Goal: Transaction & Acquisition: Download file/media

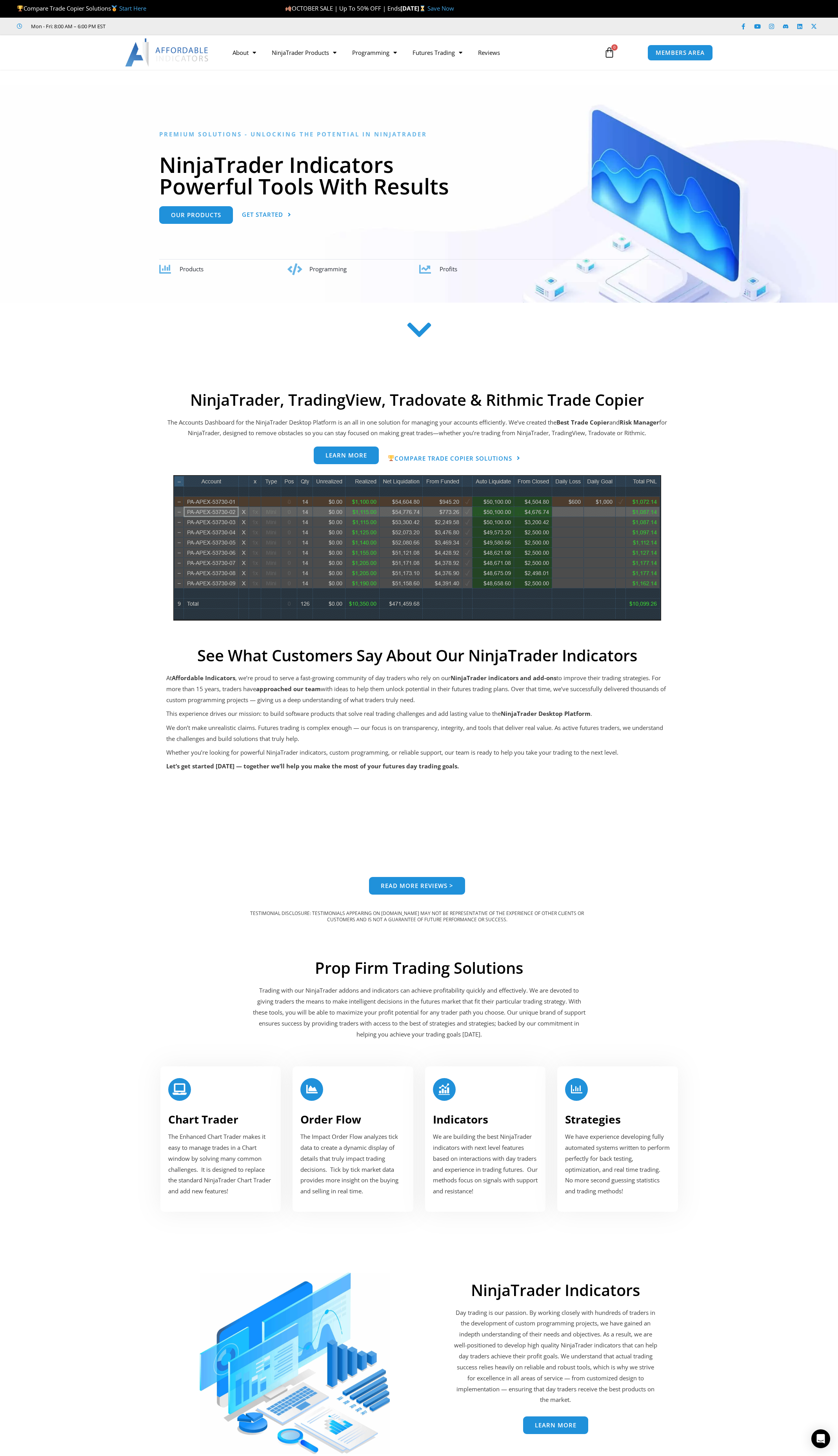
click at [348, 453] on span "Learn more" at bounding box center [346, 455] width 41 height 6
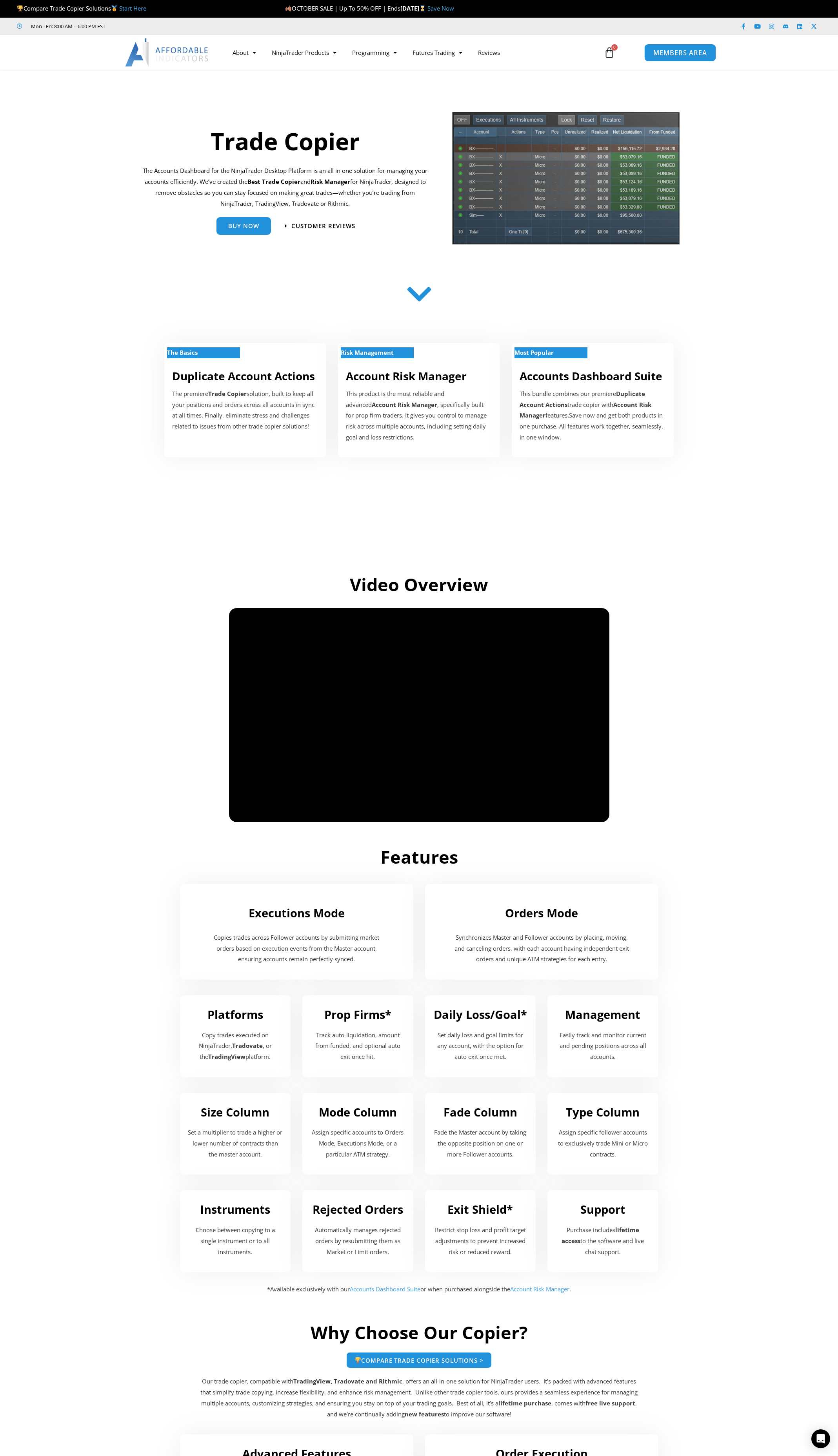
click at [679, 55] on span "MEMBERS AREA" at bounding box center [681, 53] width 54 height 7
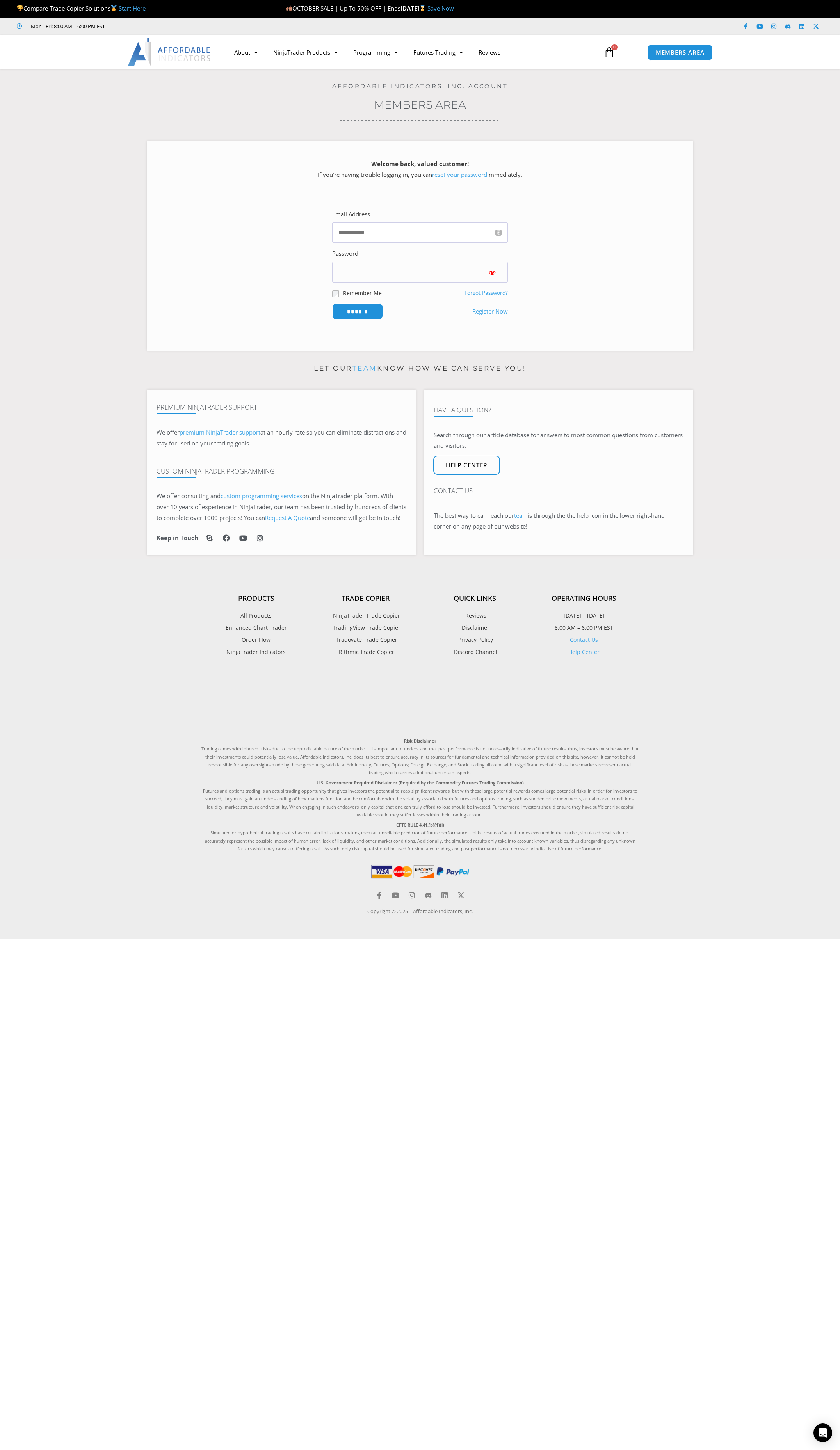
click at [0, 939] on nordpass-portal at bounding box center [0, 939] width 0 height 0
type input "**********"
click at [355, 313] on input "******" at bounding box center [358, 311] width 54 height 17
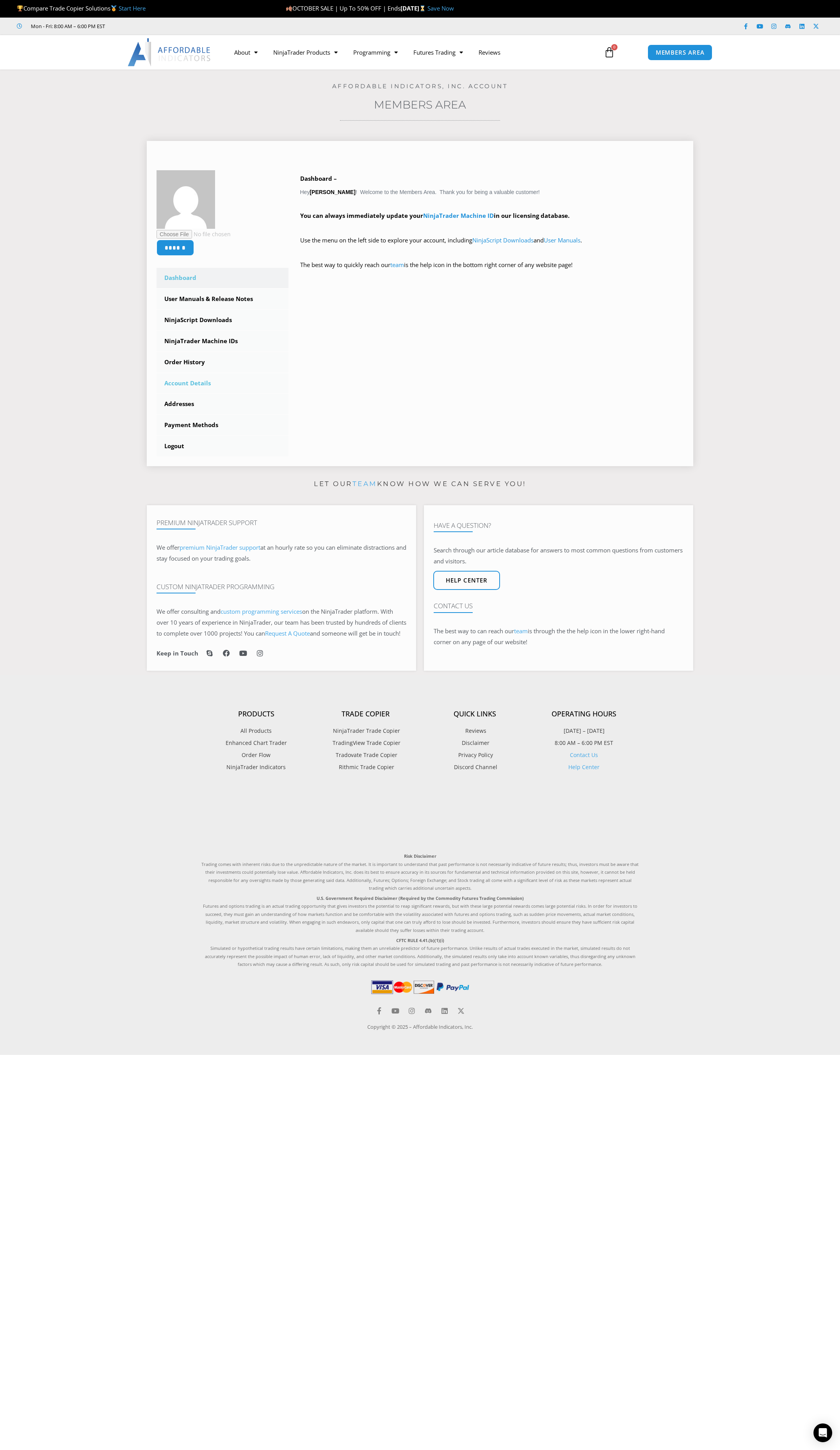
click at [181, 383] on link "Account Details" at bounding box center [222, 383] width 132 height 20
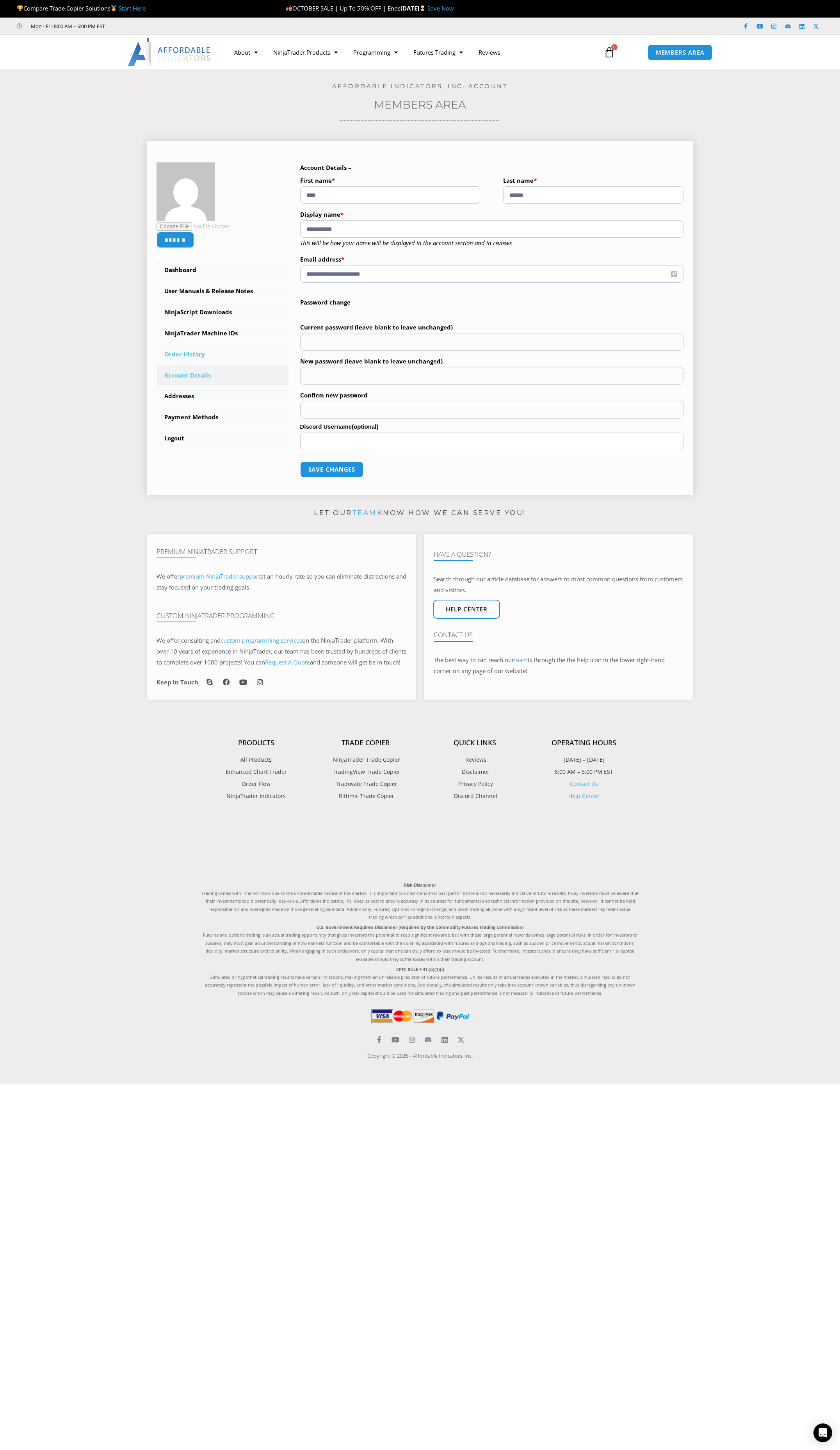
click at [189, 351] on link "Order History" at bounding box center [222, 354] width 132 height 20
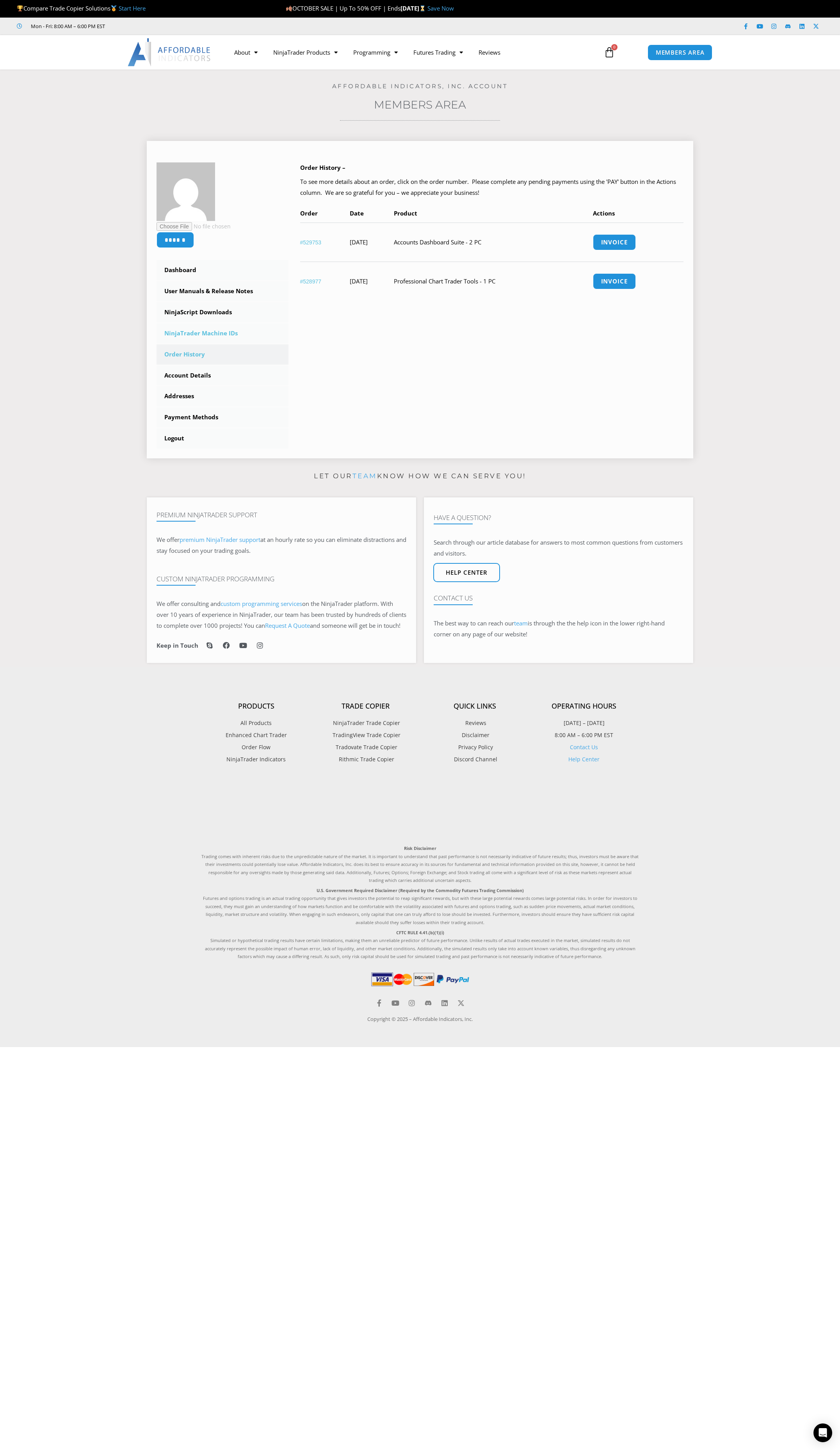
click at [209, 331] on link "NinjaTrader Machine IDs" at bounding box center [222, 333] width 132 height 20
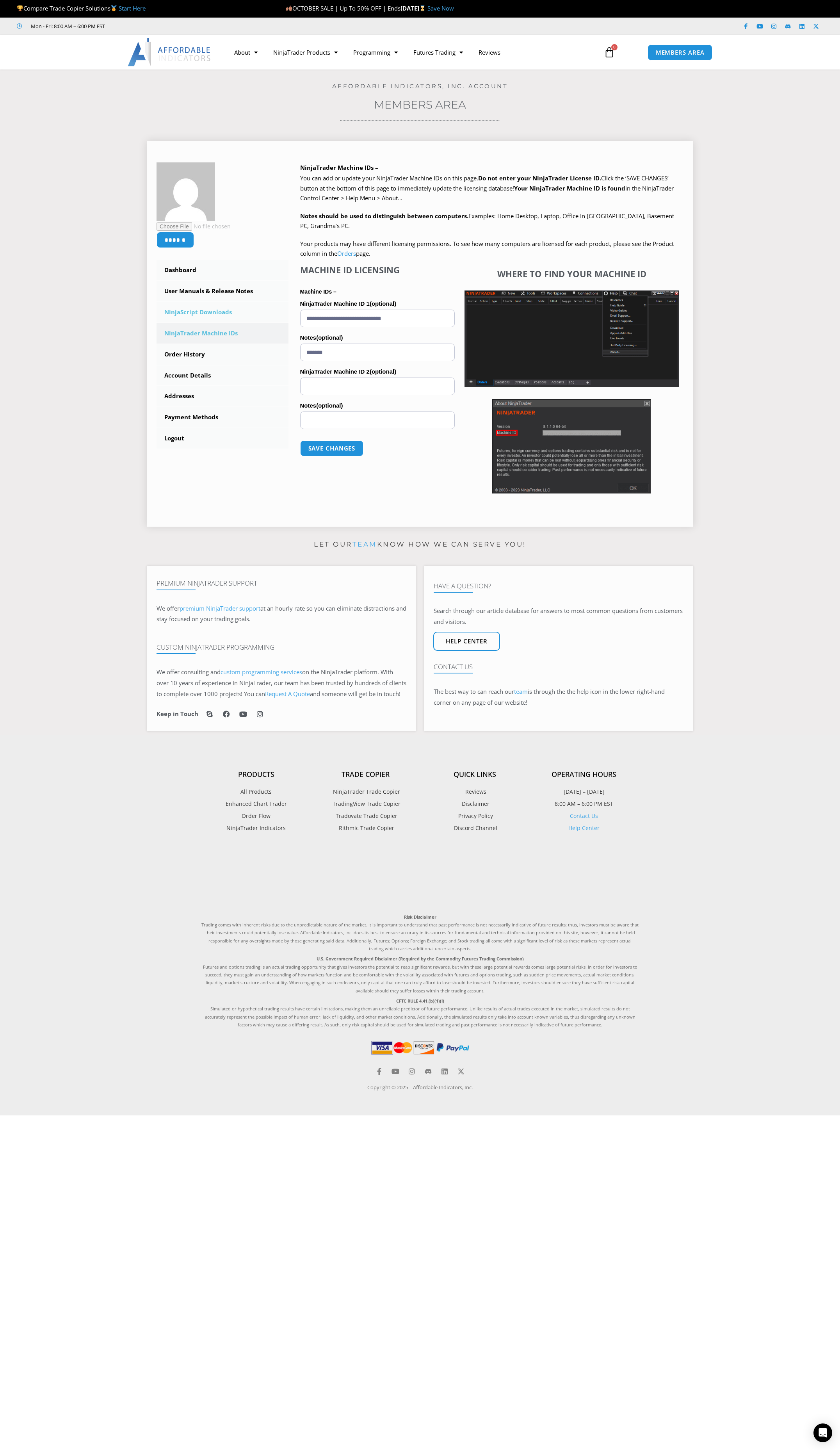
click at [195, 309] on link "NinjaScript Downloads" at bounding box center [222, 312] width 132 height 20
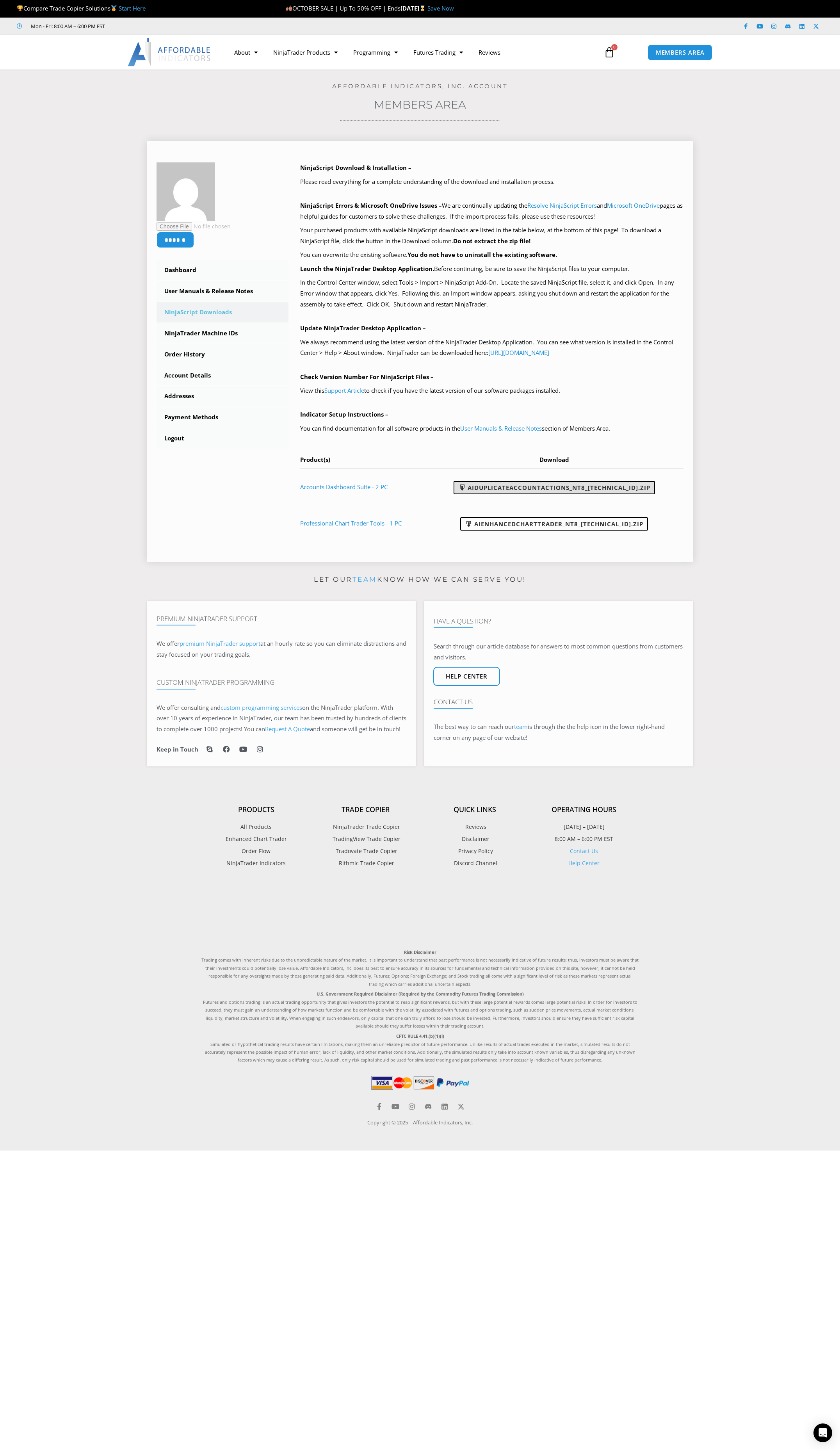
click at [512, 485] on link "AIDuplicateAccountActions_NT8_25.10.2.1.zip" at bounding box center [554, 487] width 201 height 13
click at [590, 525] on link "AIEnhancedChartTrader_NT8_[TECHNICAL_ID].zip" at bounding box center [554, 524] width 188 height 13
click at [520, 429] on link "User Manuals & Release Notes" at bounding box center [501, 429] width 82 height 8
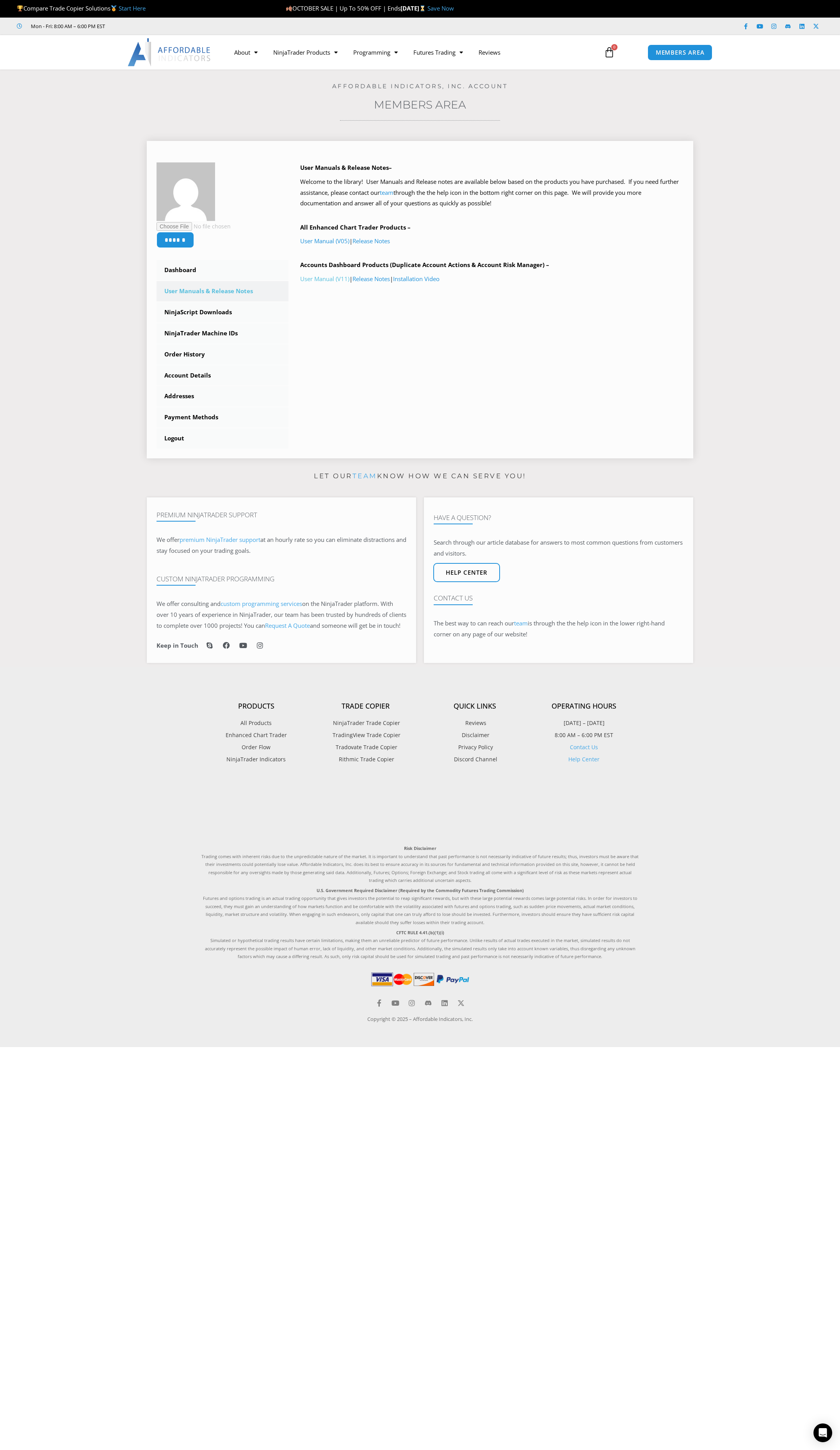
click at [331, 279] on link "User Manual (V11)" at bounding box center [324, 278] width 49 height 8
click at [203, 371] on link "Account Details" at bounding box center [222, 375] width 132 height 20
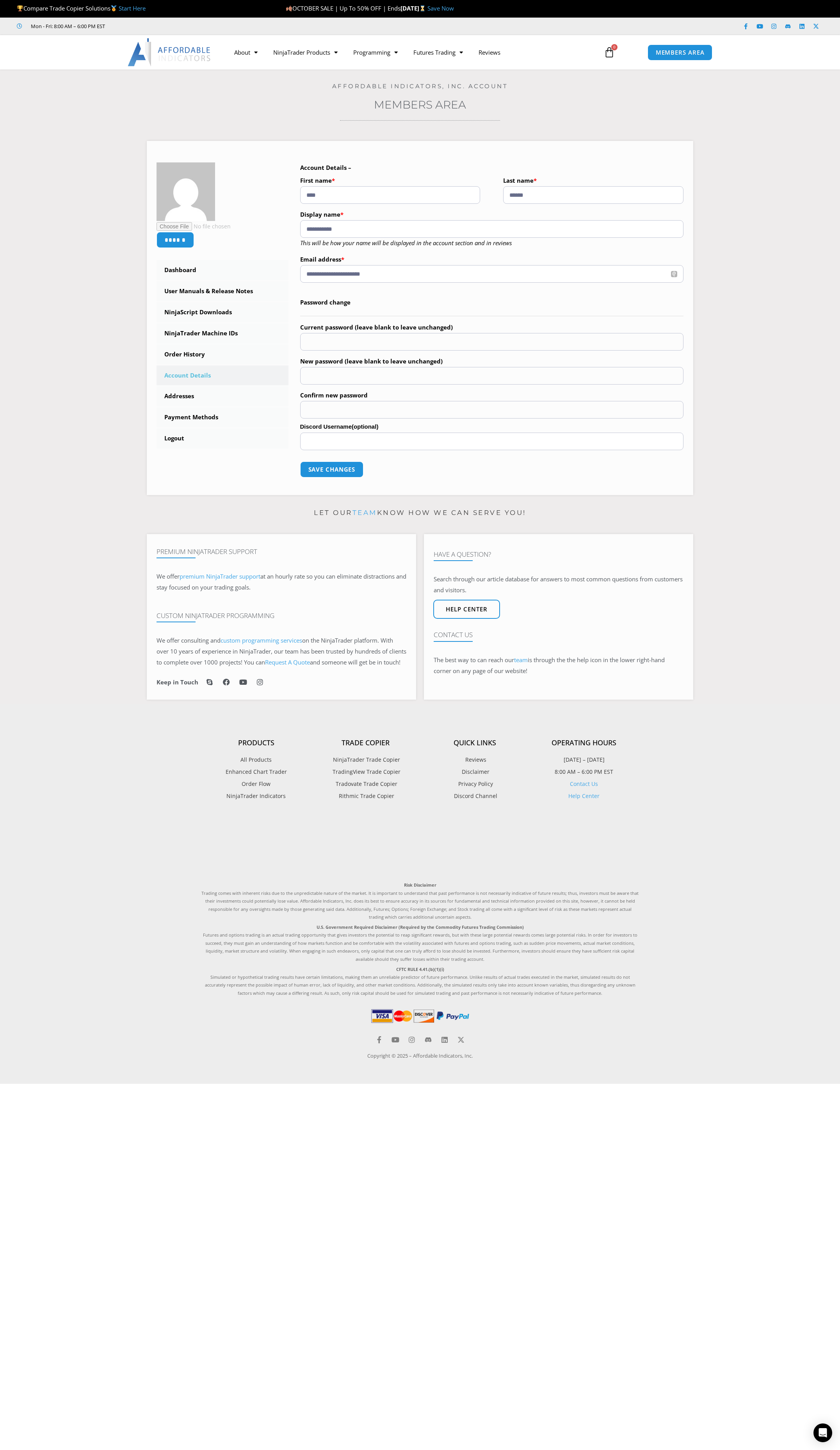
click at [566, 113] on div "Home / Members Area / Account details Affordable Indicators, Inc. Account Membe…" at bounding box center [420, 285] width 801 height 431
click at [622, 106] on h3 "Members Area" at bounding box center [420, 104] width 801 height 14
click at [197, 313] on link "NinjaScript Downloads" at bounding box center [222, 312] width 132 height 20
